Goal: Book appointment/travel/reservation

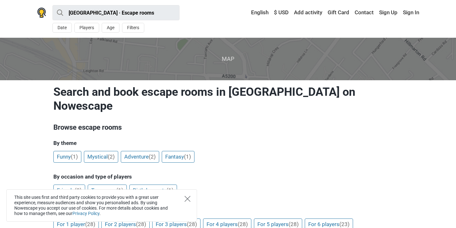
click at [188, 197] on icon "Close" at bounding box center [188, 199] width 6 height 6
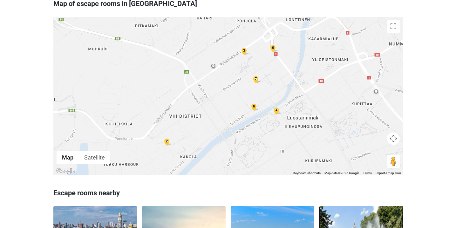
scroll to position [916, 0]
click at [254, 103] on div "6" at bounding box center [254, 106] width 8 height 7
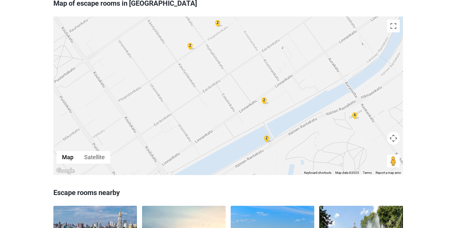
click at [267, 135] on div "2" at bounding box center [267, 138] width 8 height 7
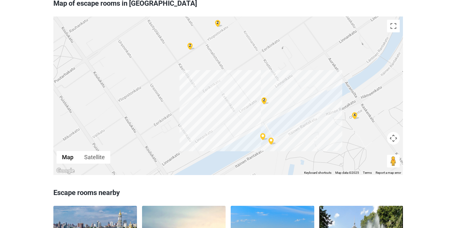
click at [271, 138] on img at bounding box center [272, 141] width 8 height 7
click at [265, 95] on div "Luxury Cruise" at bounding box center [233, 53] width 64 height 84
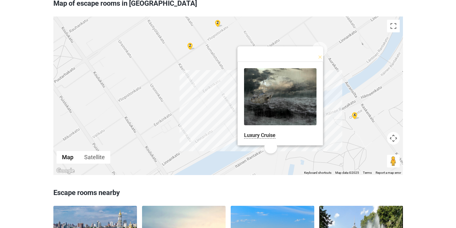
click at [227, 133] on div "2 2 4 2 Luxury Cruise" at bounding box center [227, 96] width 349 height 159
click at [328, 86] on div "2 2 4 2 2 Luxury Cruise" at bounding box center [227, 96] width 349 height 159
click at [321, 42] on button "Close" at bounding box center [319, 49] width 15 height 15
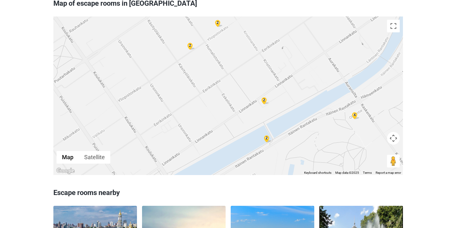
click at [355, 111] on div "4" at bounding box center [355, 114] width 8 height 7
click at [355, 92] on div "2 2 4 2 2" at bounding box center [227, 96] width 349 height 159
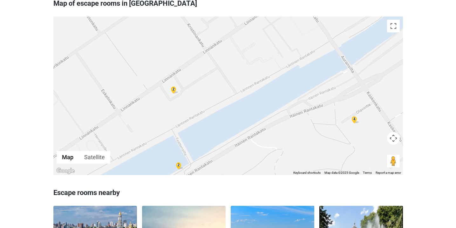
click at [354, 116] on div "4" at bounding box center [354, 119] width 8 height 7
click at [354, 97] on div "2 2" at bounding box center [227, 96] width 349 height 159
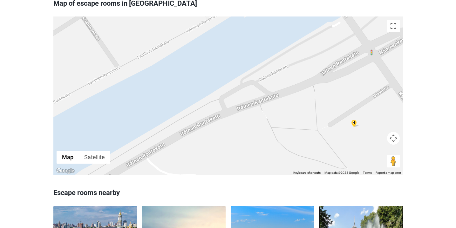
click at [354, 119] on div "4" at bounding box center [354, 122] width 8 height 7
click at [354, 100] on div at bounding box center [227, 96] width 349 height 159
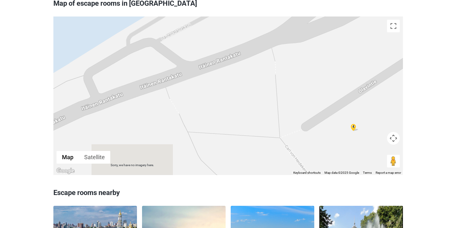
click at [354, 123] on div "4" at bounding box center [353, 126] width 8 height 7
click at [352, 131] on img at bounding box center [352, 134] width 8 height 7
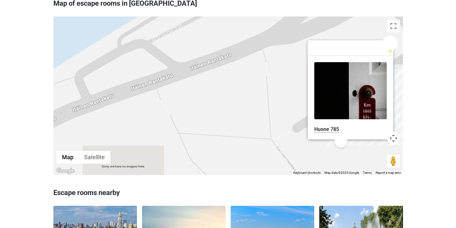
click at [390, 36] on button "Close" at bounding box center [389, 43] width 15 height 15
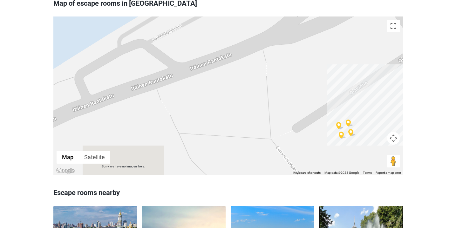
click at [352, 129] on img at bounding box center [352, 132] width 8 height 7
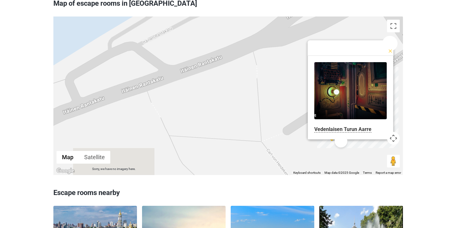
click at [390, 36] on button "Close" at bounding box center [389, 43] width 15 height 15
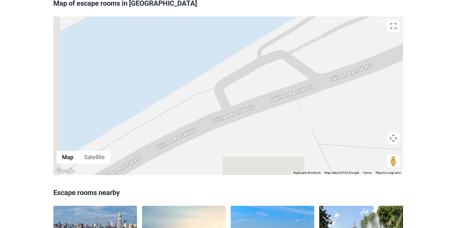
drag, startPoint x: 238, startPoint y: 79, endPoint x: 405, endPoint y: 88, distance: 167.3
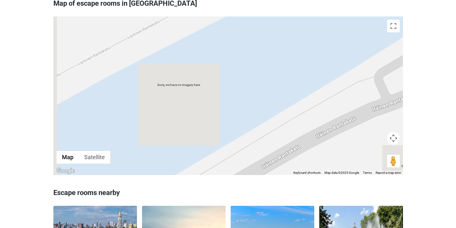
drag, startPoint x: 252, startPoint y: 116, endPoint x: 330, endPoint y: 105, distance: 78.6
